Goal: Communication & Community: Ask a question

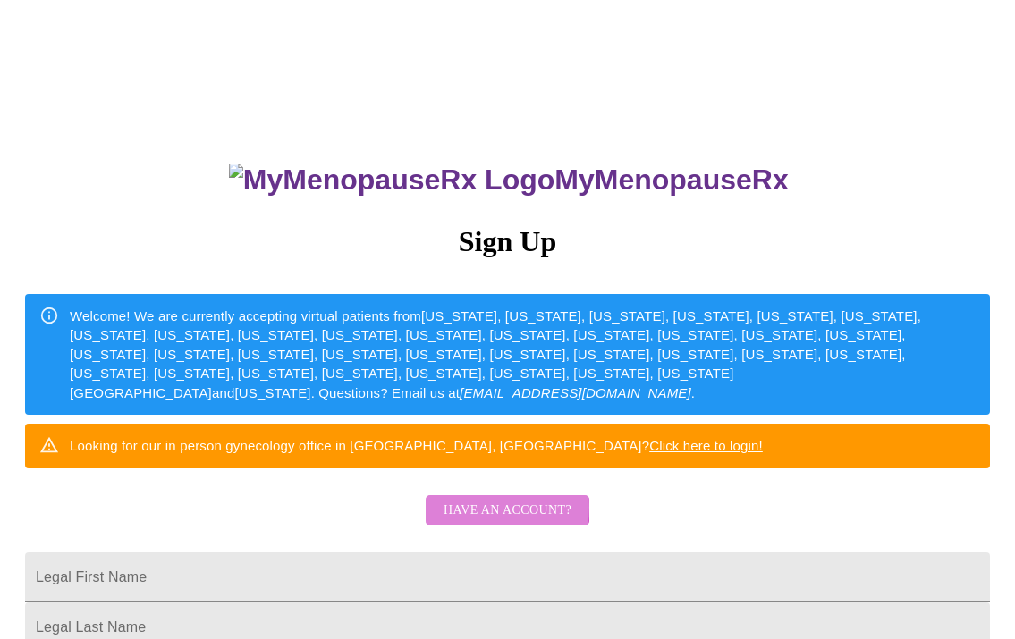
click at [465, 522] on span "Have an account?" at bounding box center [507, 511] width 128 height 22
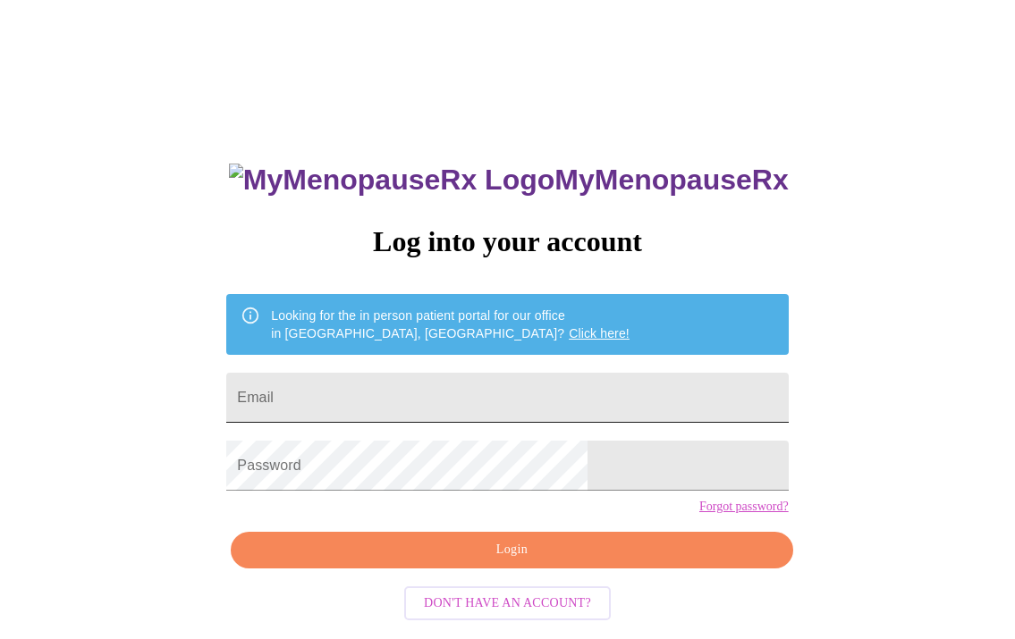
click at [379, 393] on input "Email" at bounding box center [506, 398] width 561 height 50
type input "[EMAIL_ADDRESS][DOMAIN_NAME]"
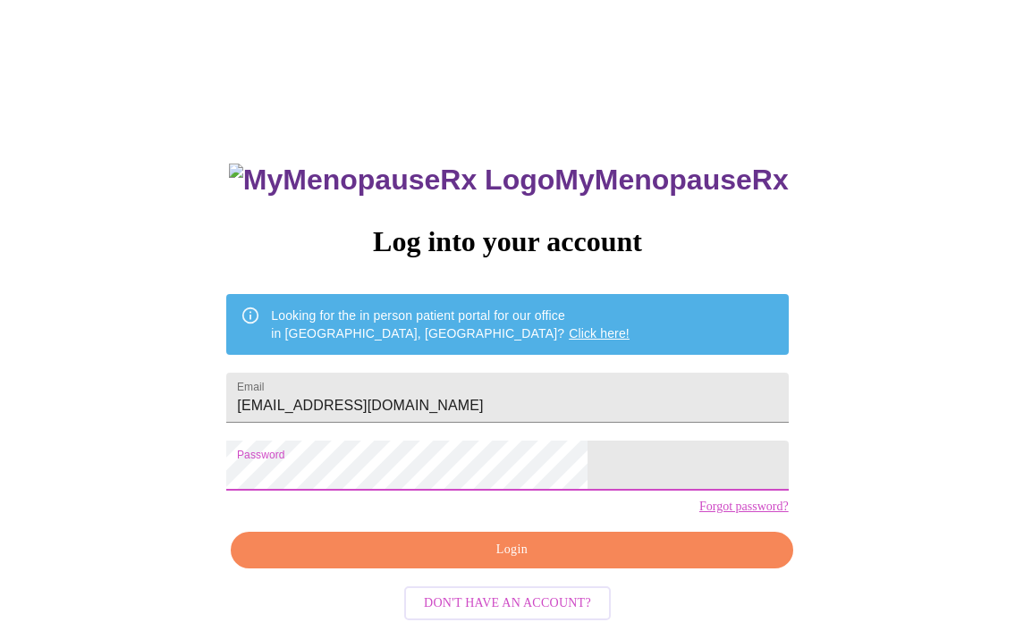
click at [487, 569] on button "Login" at bounding box center [511, 550] width 561 height 37
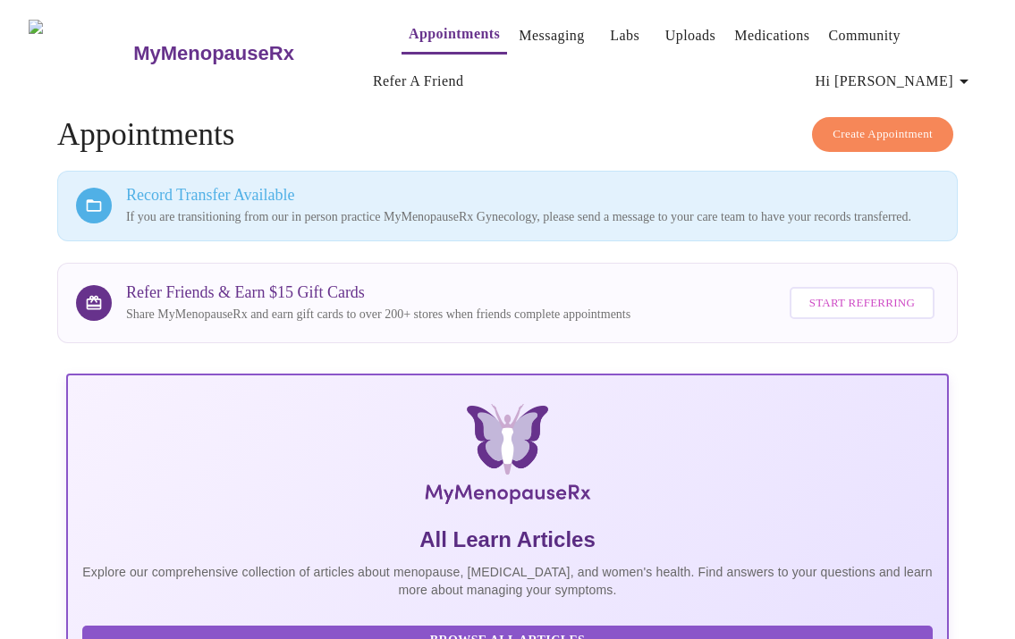
click at [610, 28] on link "Labs" at bounding box center [625, 35] width 30 height 25
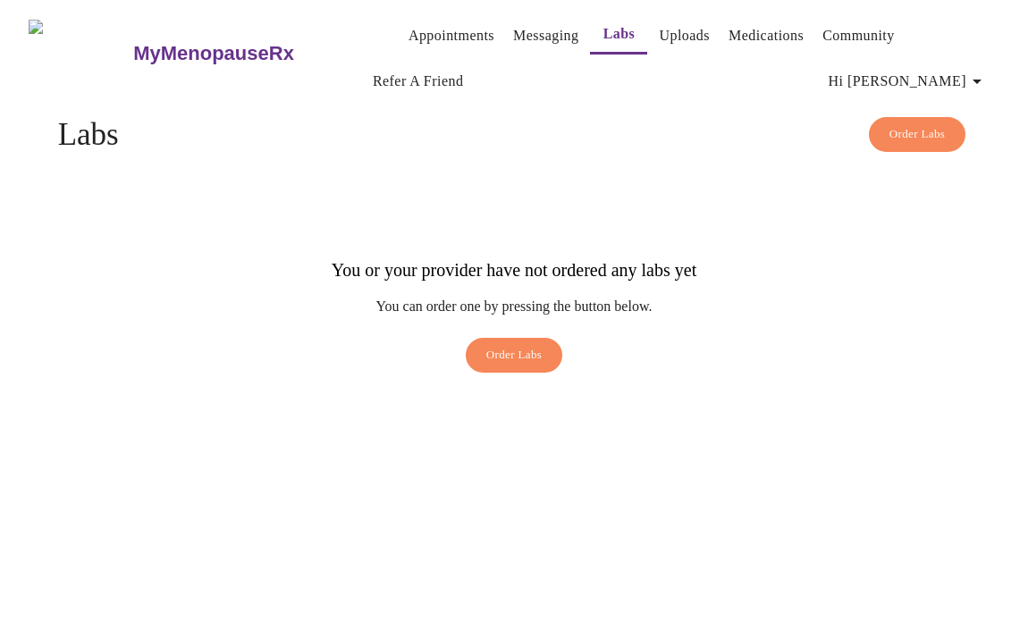
click at [988, 80] on icon "button" at bounding box center [977, 81] width 21 height 21
click at [770, 84] on div at bounding box center [514, 319] width 1028 height 639
click at [415, 25] on link "Appointments" at bounding box center [452, 35] width 86 height 25
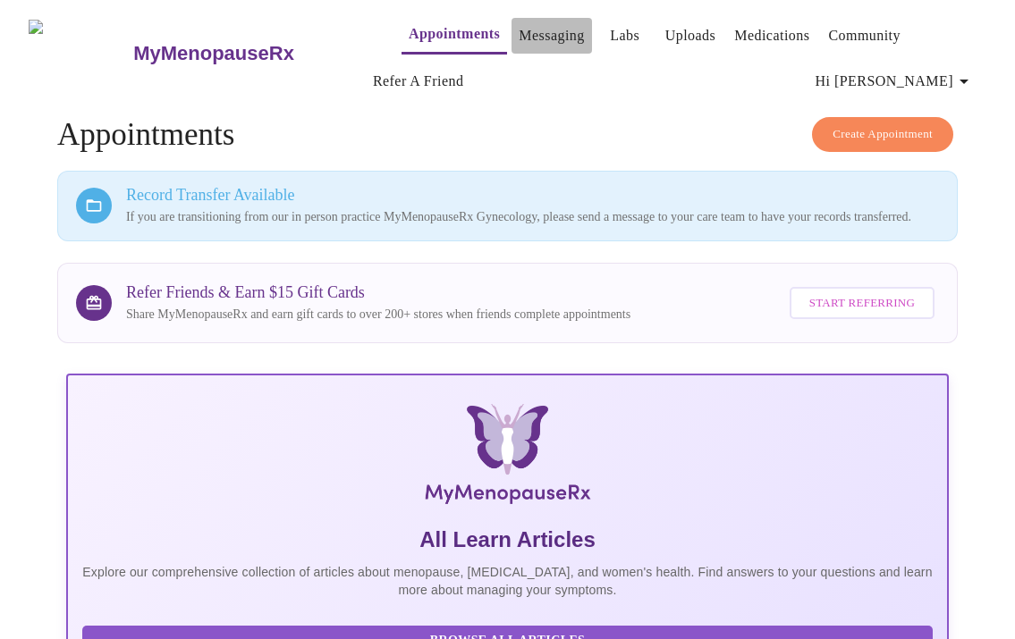
click at [519, 28] on link "Messaging" at bounding box center [551, 35] width 65 height 25
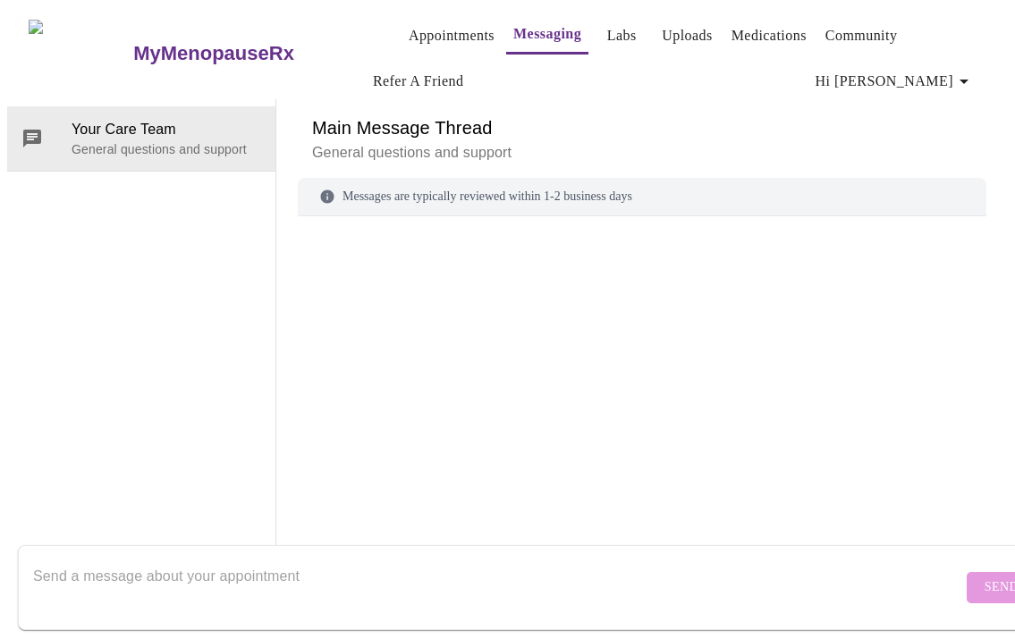
scroll to position [92, 0]
click at [137, 577] on textarea "Send a message about your appointment" at bounding box center [497, 587] width 929 height 57
type textarea "Hello, is there a place to upload labs?"
click at [984, 577] on span "Send" at bounding box center [1001, 588] width 34 height 22
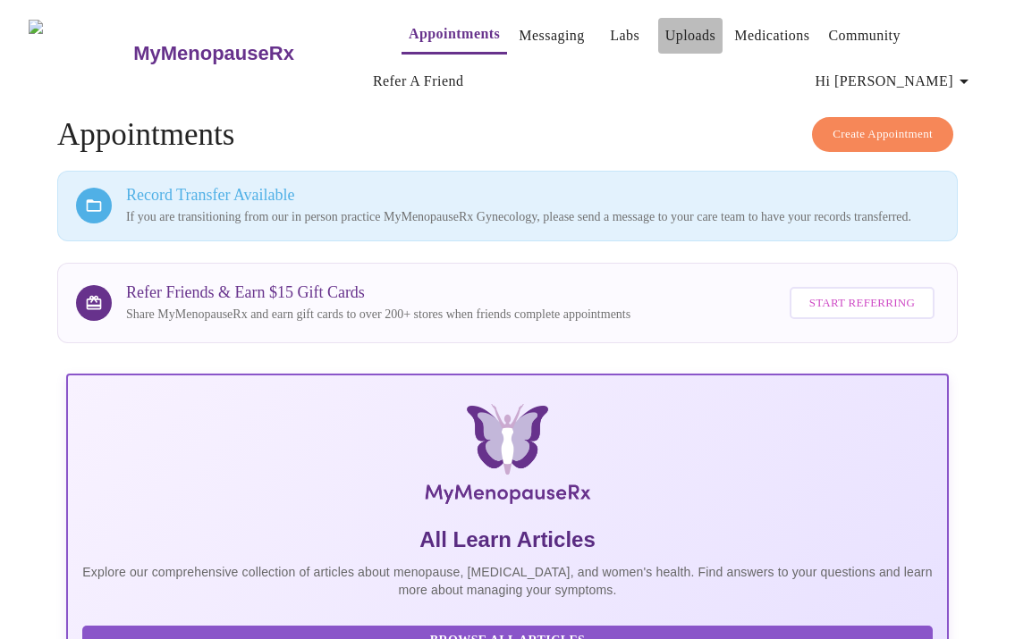
click at [667, 27] on link "Uploads" at bounding box center [690, 35] width 51 height 25
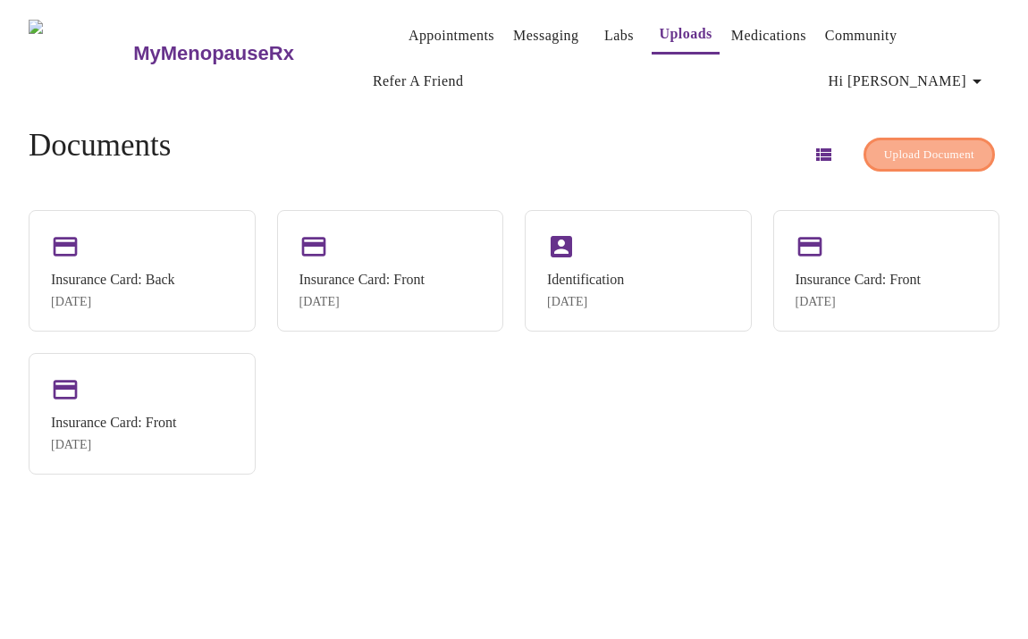
click at [911, 149] on span "Upload Document" at bounding box center [929, 155] width 90 height 21
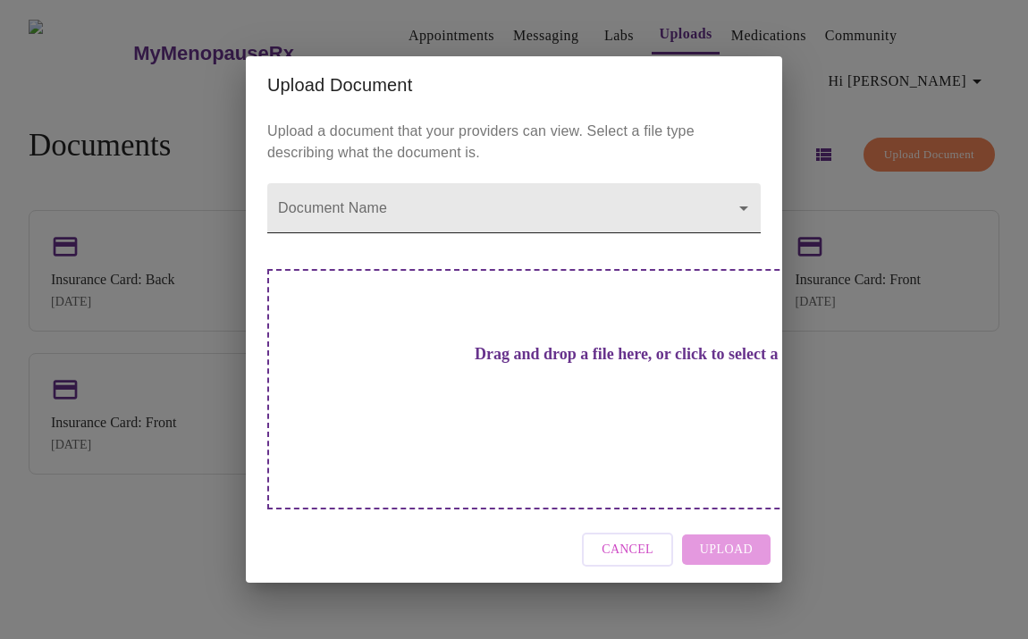
click at [337, 232] on body "MyMenopauseRx Appointments Messaging Labs Uploads Medications Community Refer a…" at bounding box center [514, 326] width 1014 height 639
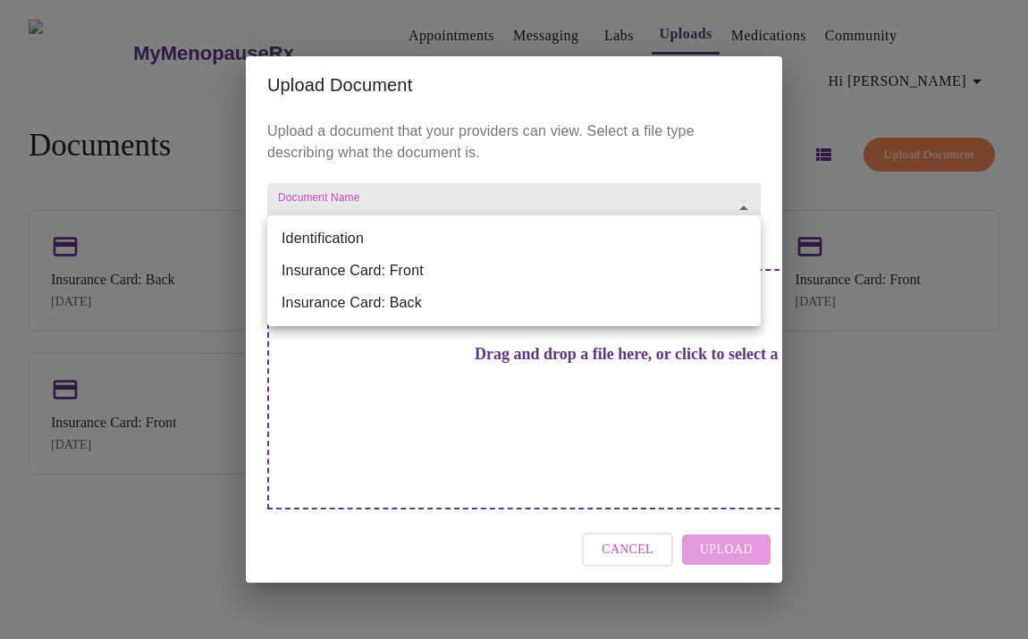
click at [427, 397] on div at bounding box center [514, 319] width 1028 height 639
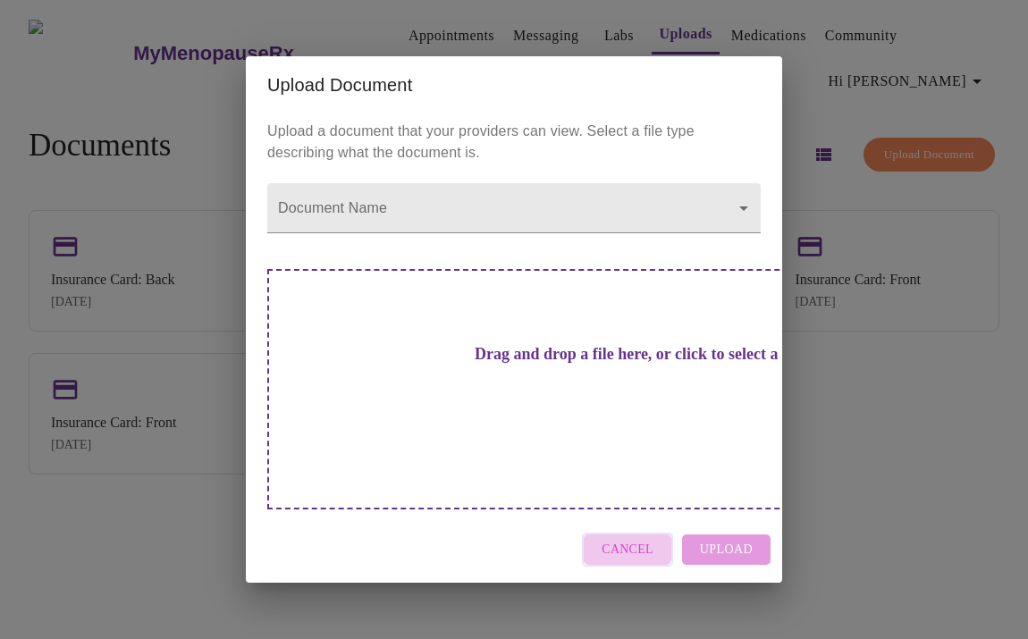
click at [616, 539] on span "Cancel" at bounding box center [628, 550] width 52 height 22
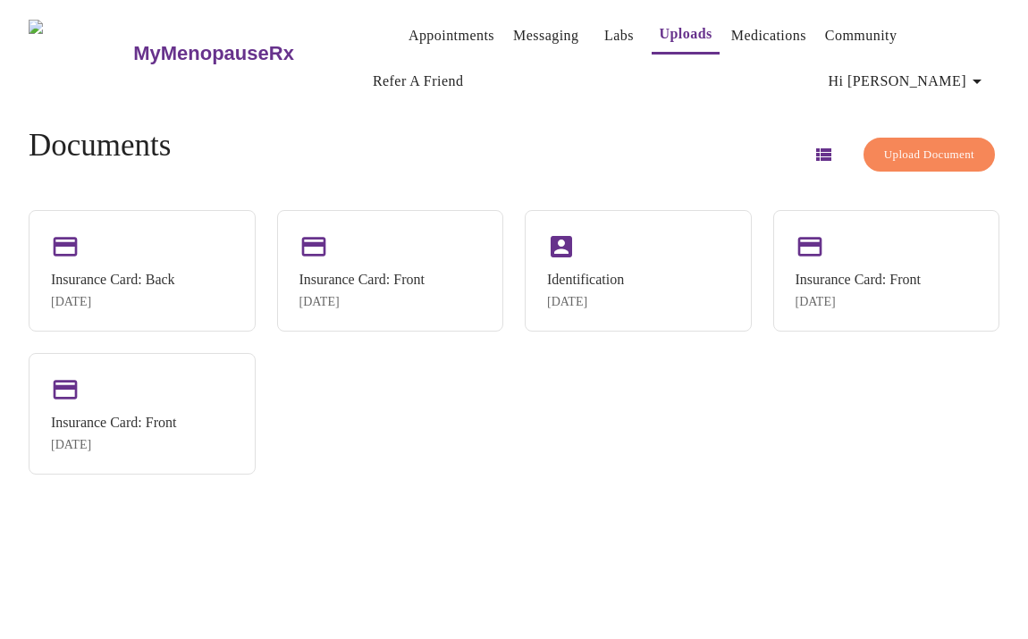
click at [604, 33] on link "Labs" at bounding box center [619, 35] width 30 height 25
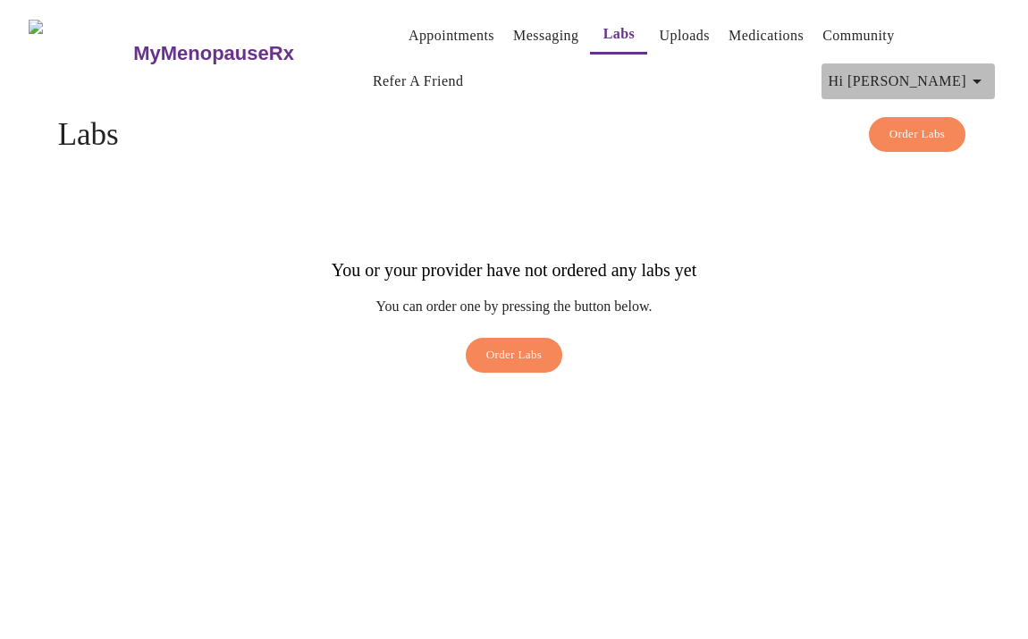
click at [986, 75] on icon "button" at bounding box center [977, 81] width 21 height 21
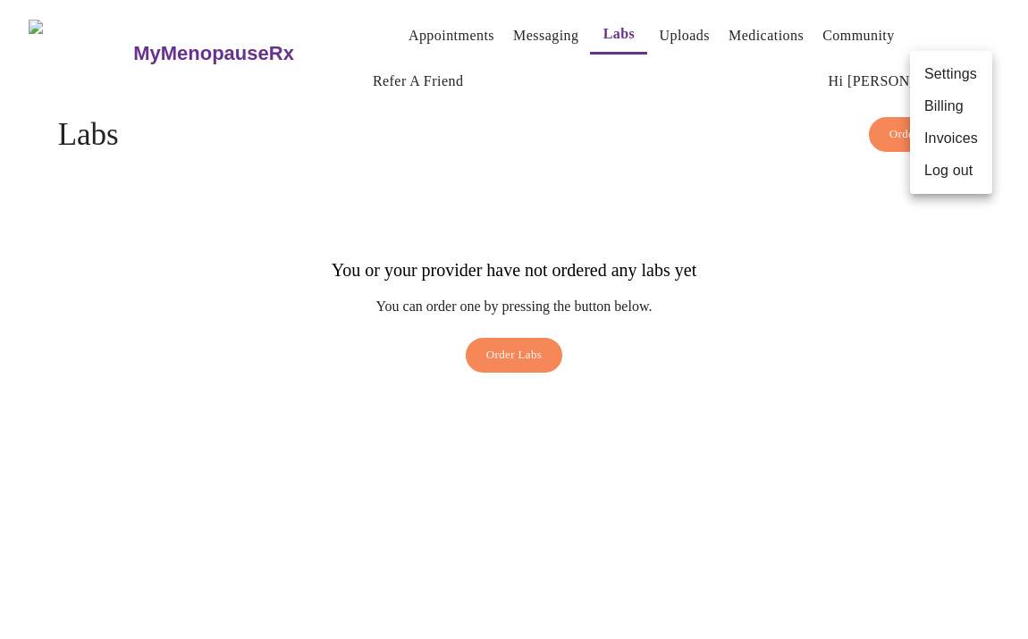
click at [683, 78] on div at bounding box center [514, 319] width 1028 height 639
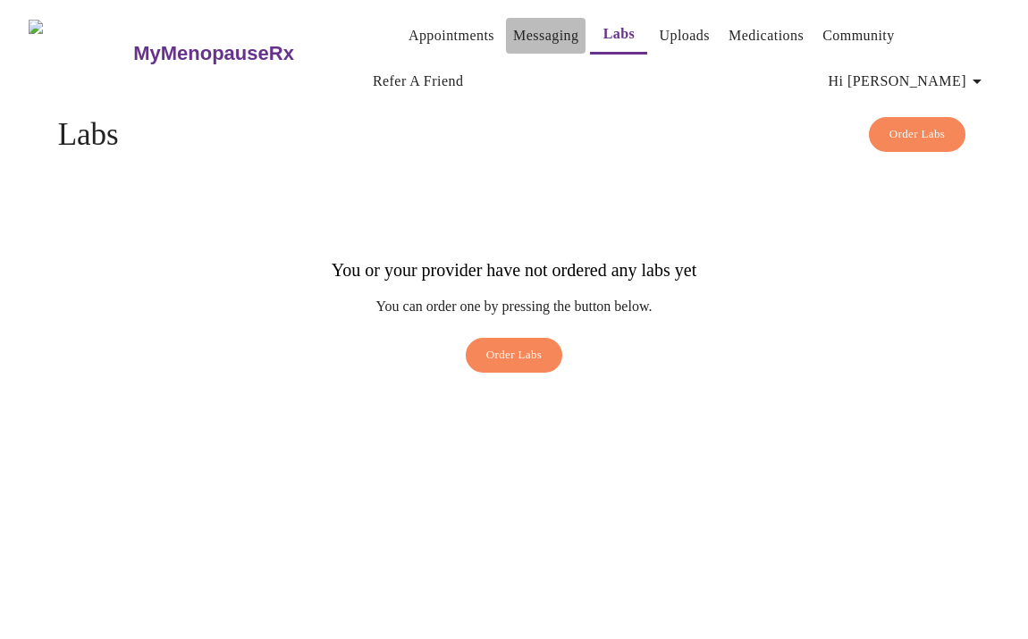
click at [519, 36] on link "Messaging" at bounding box center [545, 35] width 65 height 25
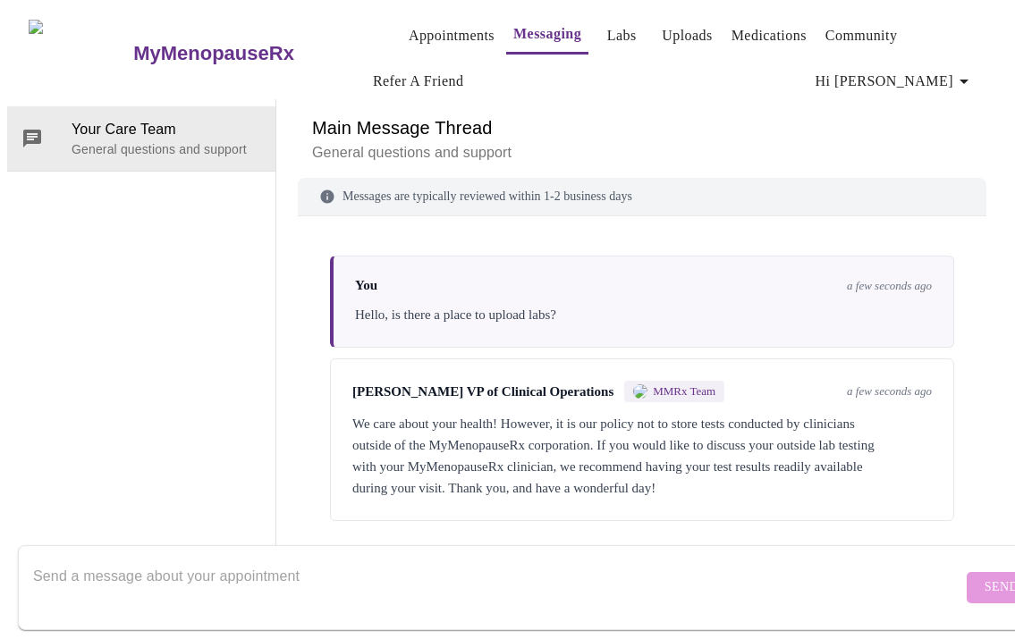
scroll to position [92, 0]
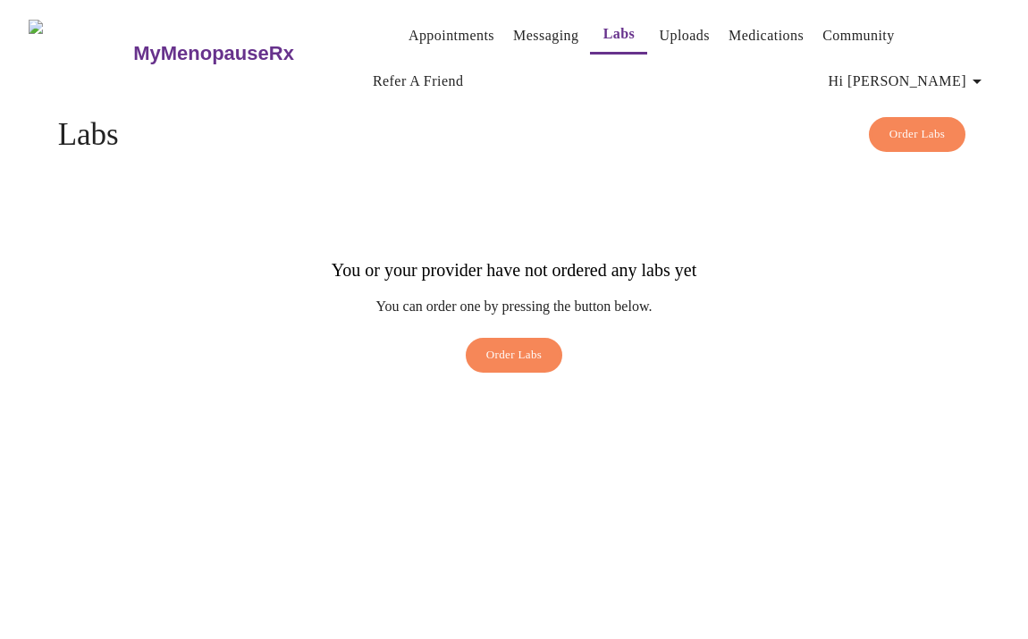
click at [409, 34] on link "Appointments" at bounding box center [452, 35] width 86 height 25
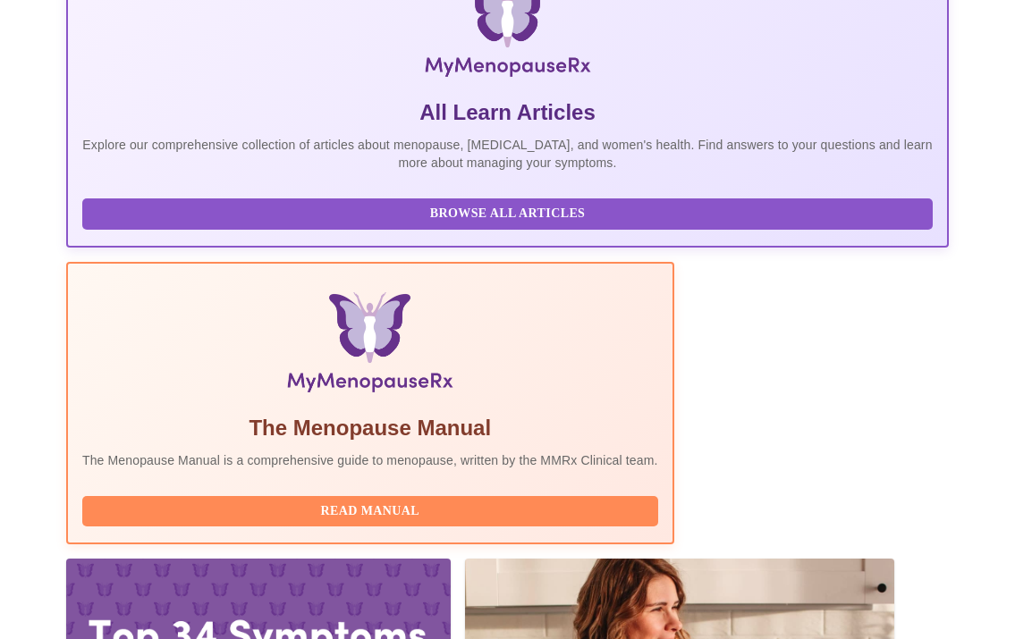
scroll to position [474, 0]
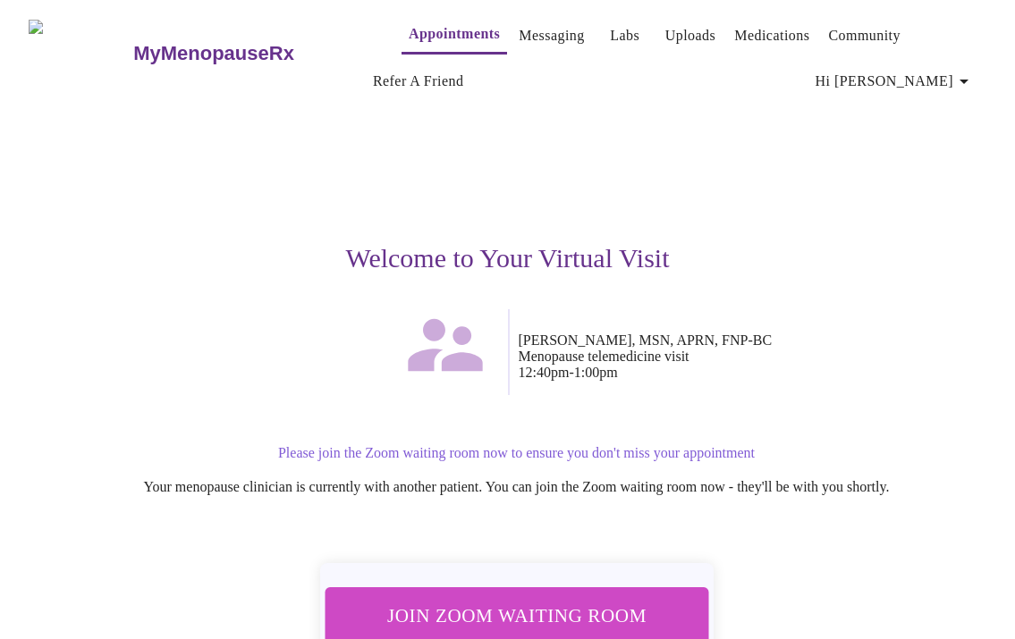
click at [582, 578] on div "Join Zoom Waiting Room" at bounding box center [516, 616] width 394 height 106
click at [578, 600] on span "Join Zoom Waiting Room" at bounding box center [516, 615] width 337 height 33
click at [600, 599] on span "Join Zoom Waiting Room" at bounding box center [516, 615] width 336 height 33
click at [528, 30] on link "Messaging" at bounding box center [551, 35] width 65 height 25
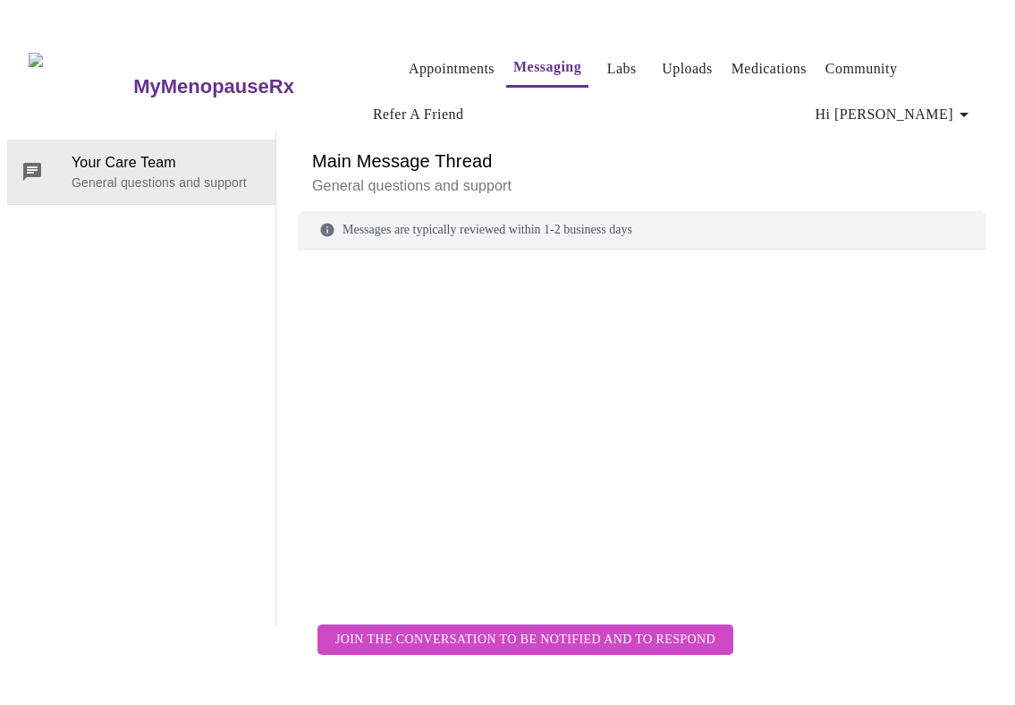
scroll to position [92, 0]
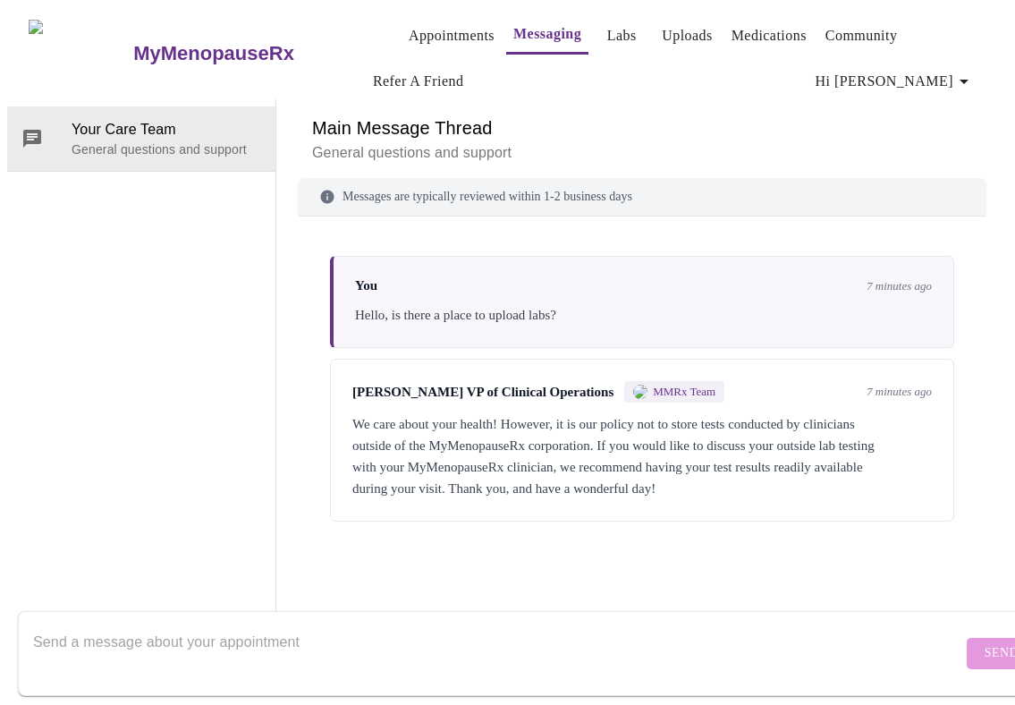
click at [333, 443] on div "You 7 minutes ago Hello, is there a place to upload labs? [PERSON_NAME] VP of C…" at bounding box center [642, 413] width 688 height 350
click at [339, 624] on textarea "Send a message about your appointment" at bounding box center [497, 652] width 929 height 57
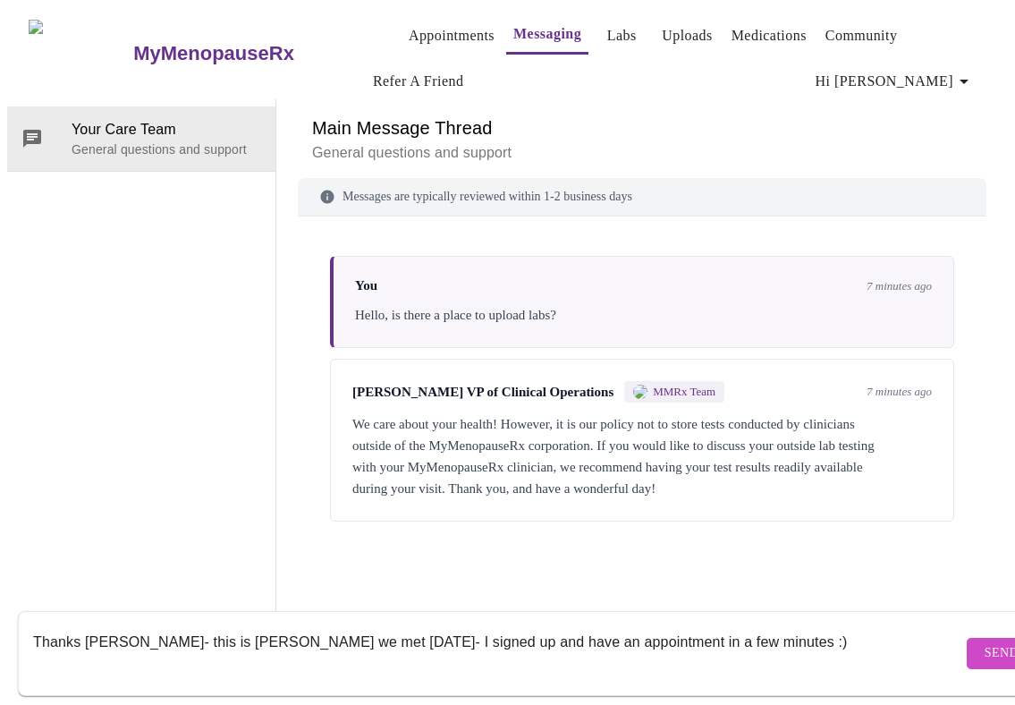
type textarea "Thanks [PERSON_NAME]- this is [PERSON_NAME] we met [DATE]- I signed up and have…"
click at [967, 637] on button "Send" at bounding box center [1002, 652] width 70 height 31
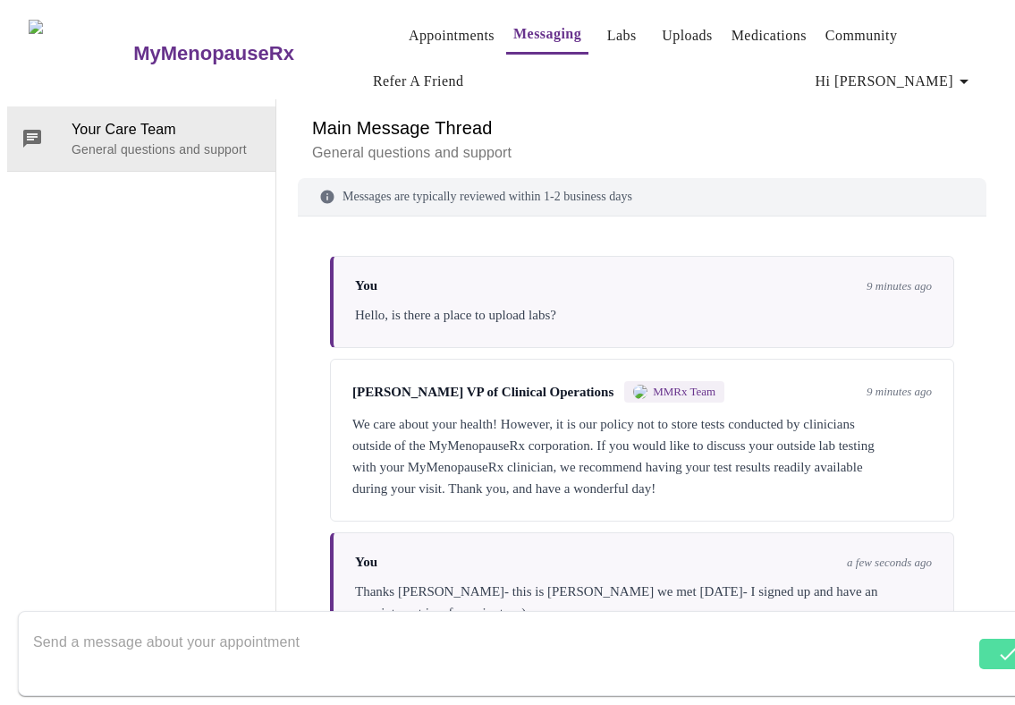
scroll to position [2, 0]
click at [276, 625] on textarea "Send a message about your appointment" at bounding box center [503, 652] width 941 height 57
drag, startPoint x: 92, startPoint y: 622, endPoint x: 65, endPoint y: 621, distance: 26.8
click at [65, 624] on textarea "I am iwth HER HEALTHX" at bounding box center [497, 652] width 929 height 57
type textarea "I am with HER HEALTHX"
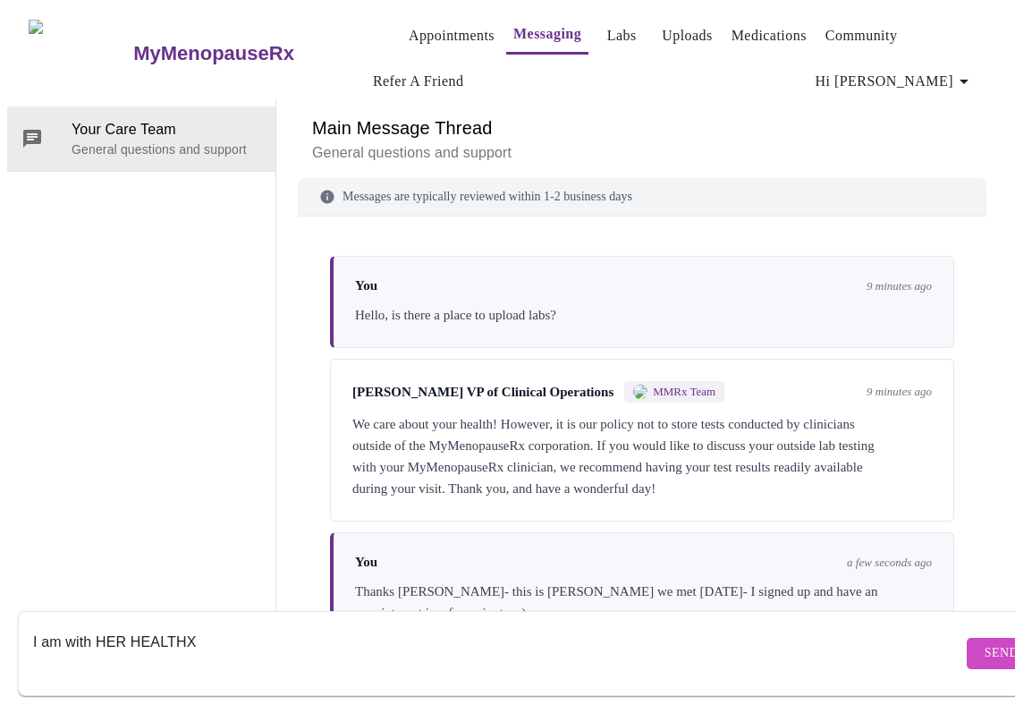
click at [967, 638] on button "Send" at bounding box center [1002, 652] width 70 height 31
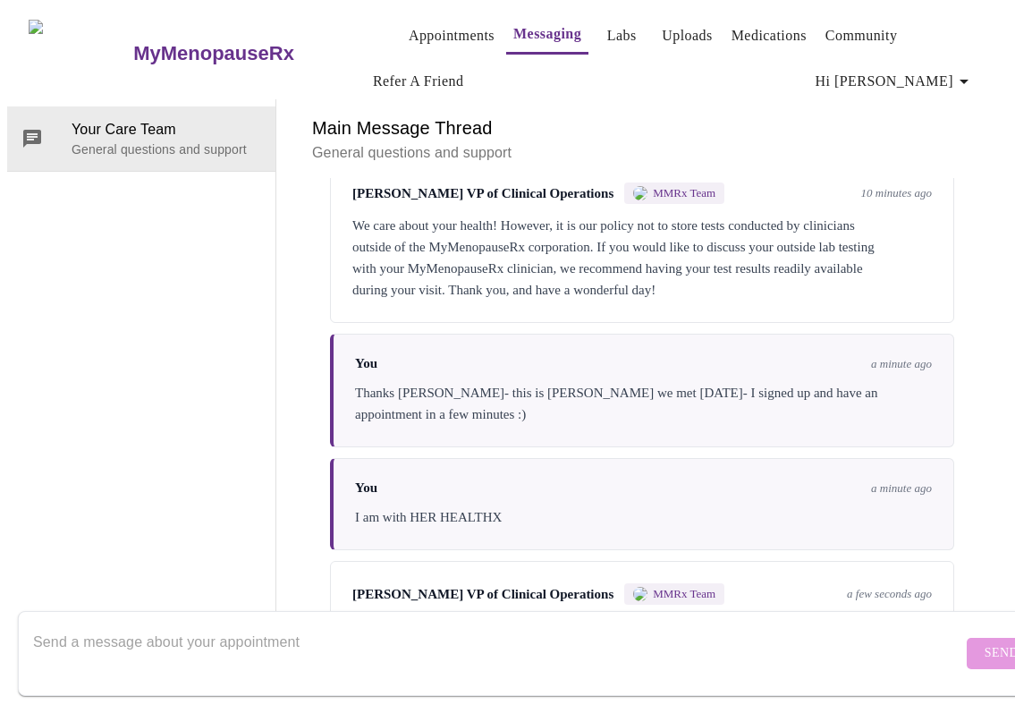
scroll to position [222, 0]
click at [460, 624] on textarea "Send a message about your appointment" at bounding box center [497, 652] width 929 height 57
type textarea "Thanks [PERSON_NAME]!"
click at [984, 638] on span "Send" at bounding box center [1001, 653] width 34 height 22
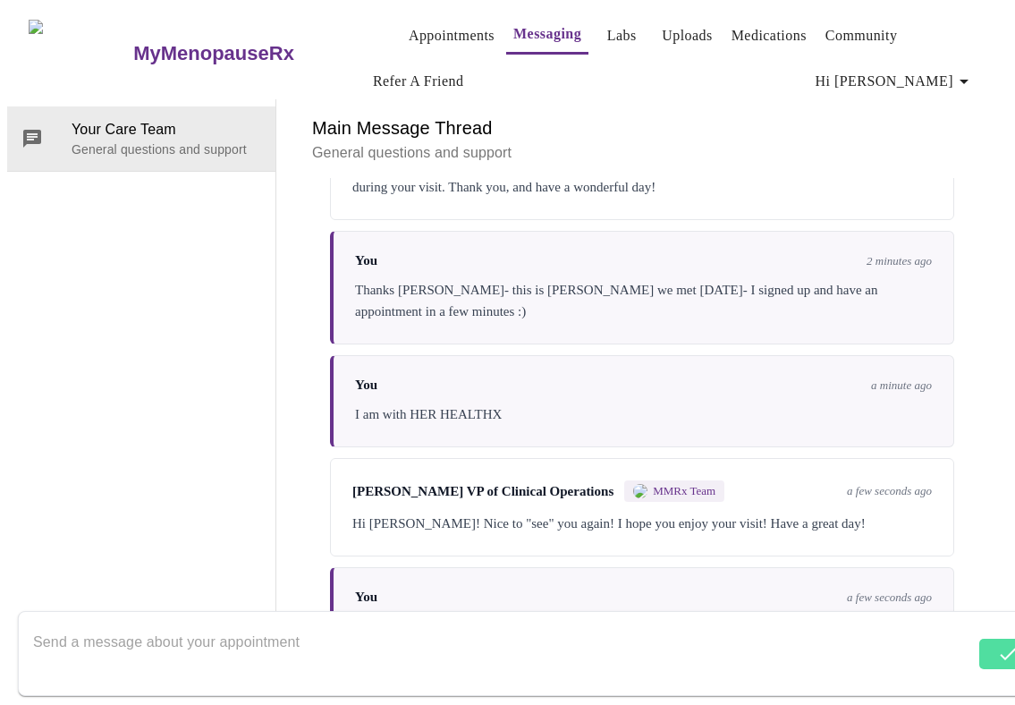
scroll to position [330, 0]
